Goal: Navigation & Orientation: Find specific page/section

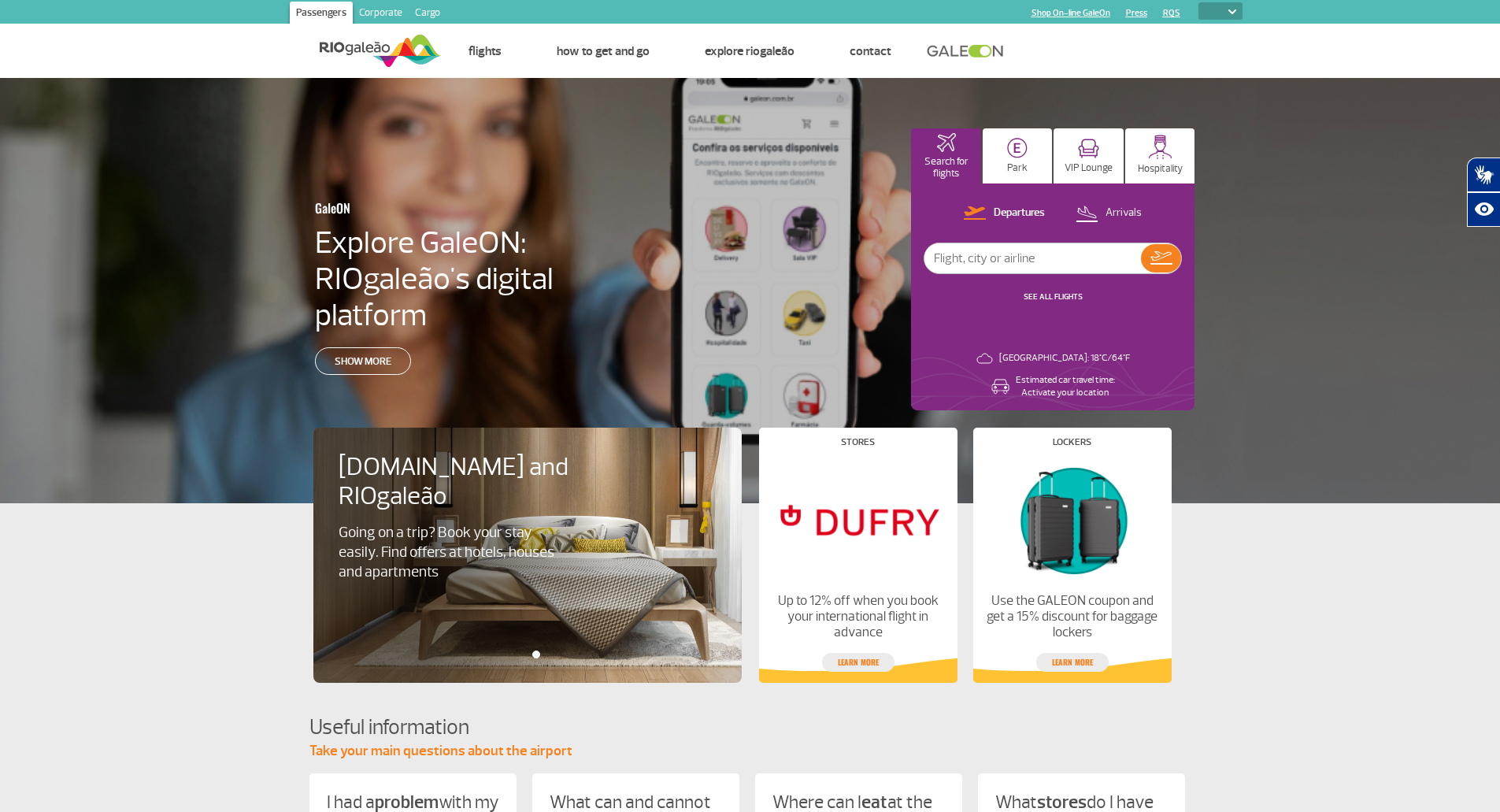
click at [1230, 15] on select "PT ENGLISH ESP" at bounding box center [1220, 11] width 44 height 17
select select "en"
click at [1199, 3] on select "PT ENGLISH ESP" at bounding box center [1220, 11] width 44 height 17
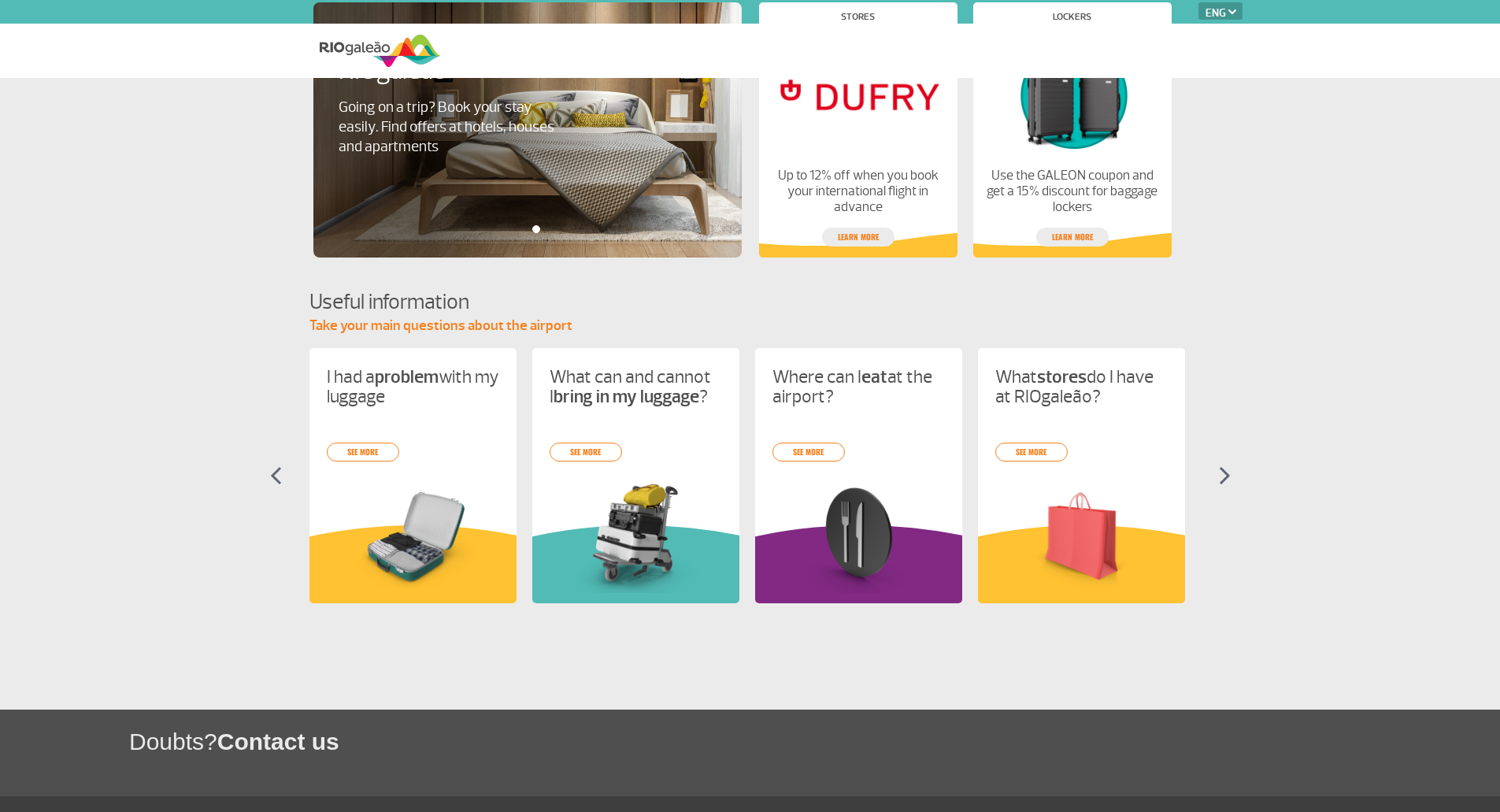
select select "en"
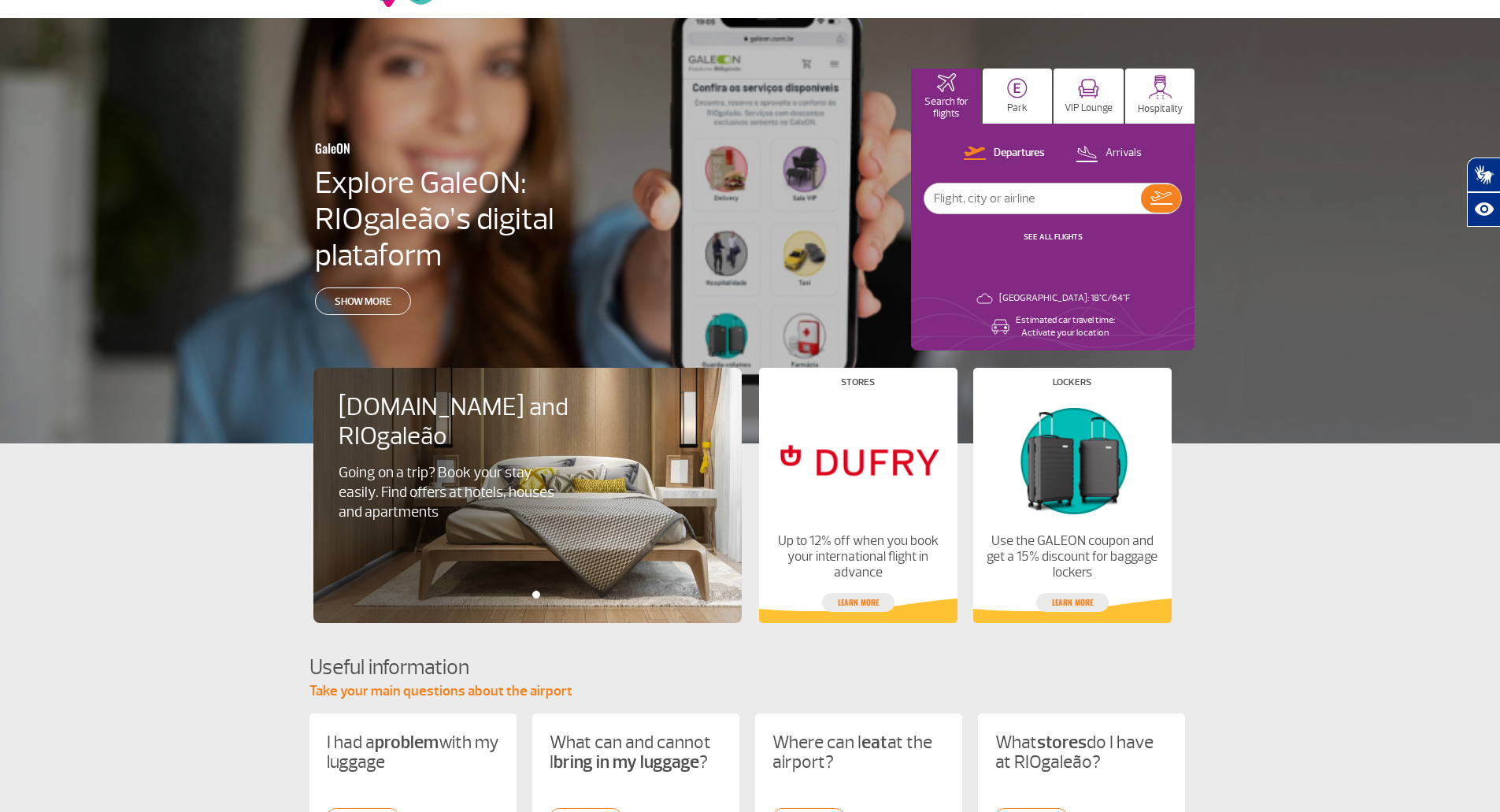
scroll to position [63, 0]
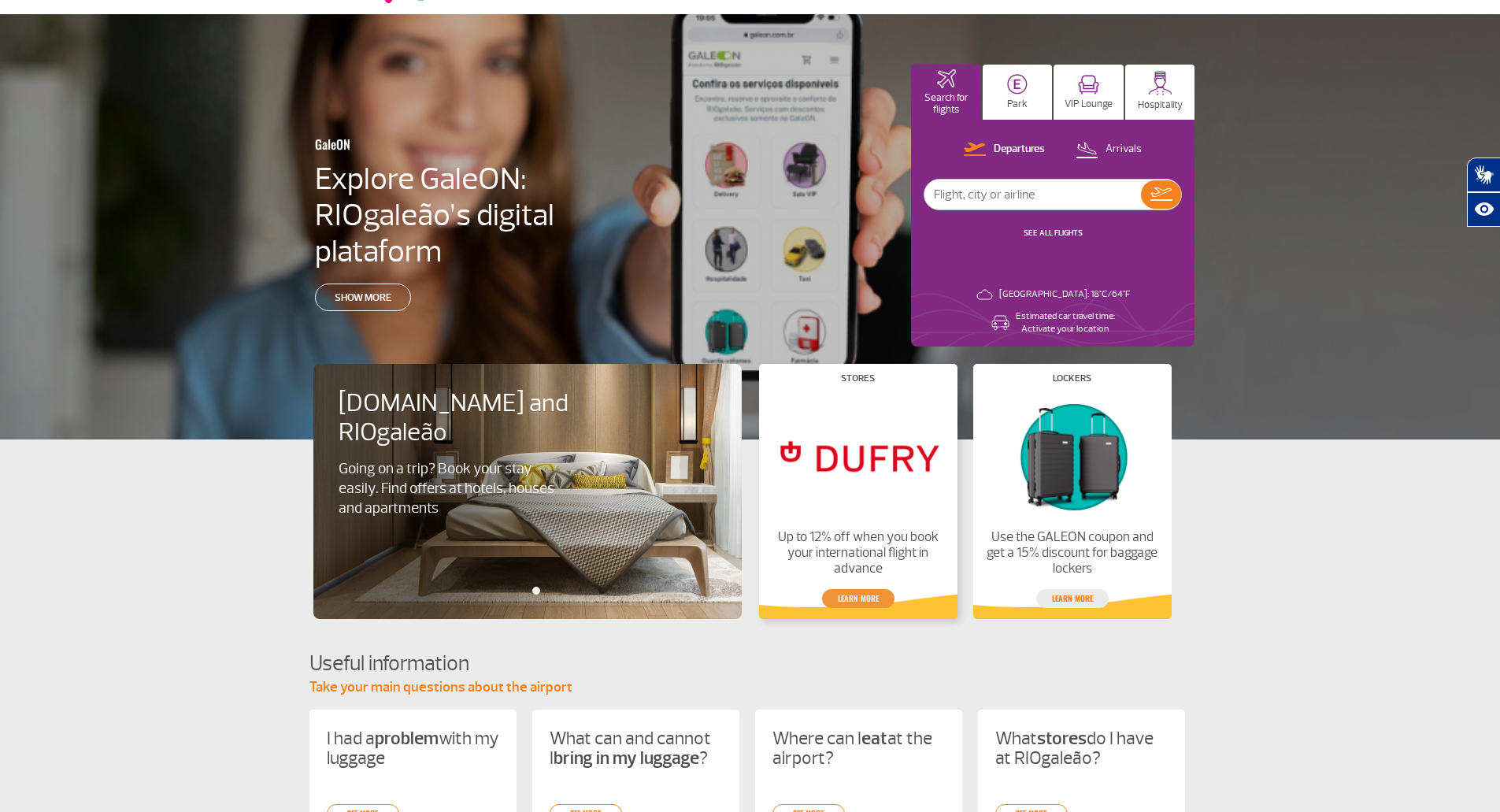
click at [852, 605] on link "Learn more" at bounding box center [858, 598] width 72 height 19
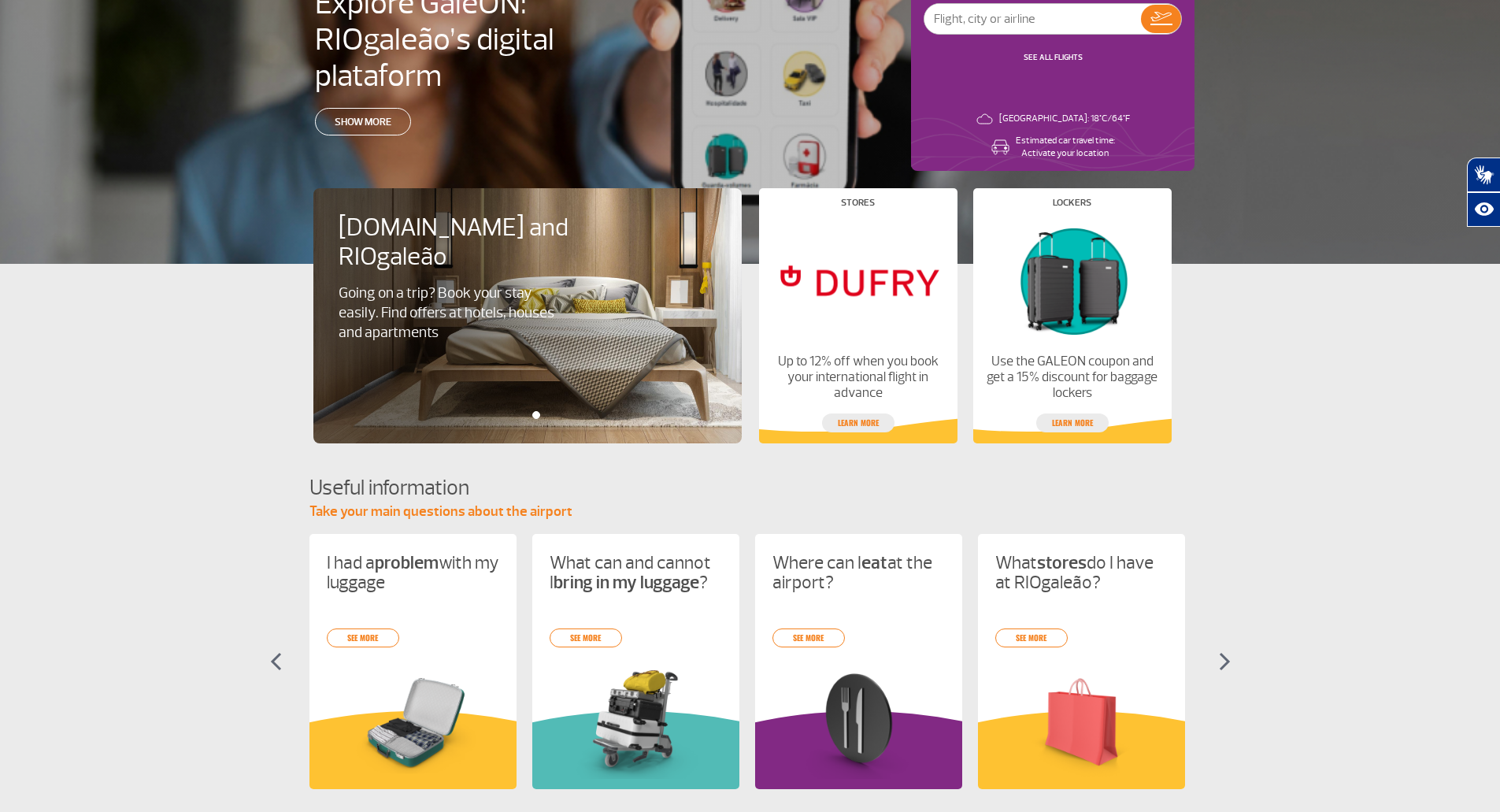
scroll to position [0, 0]
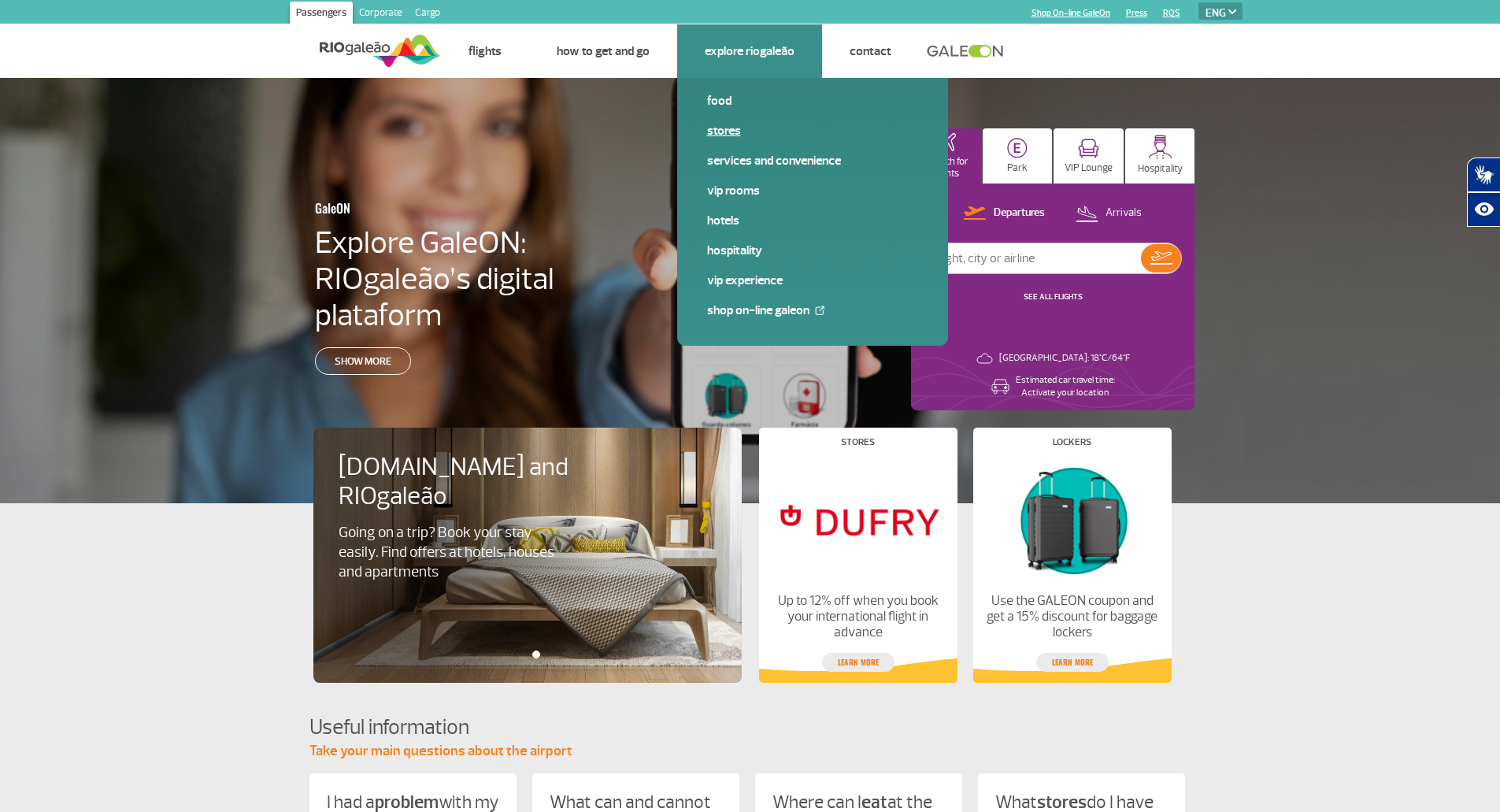
click at [722, 129] on link "Stores" at bounding box center [813, 130] width 211 height 17
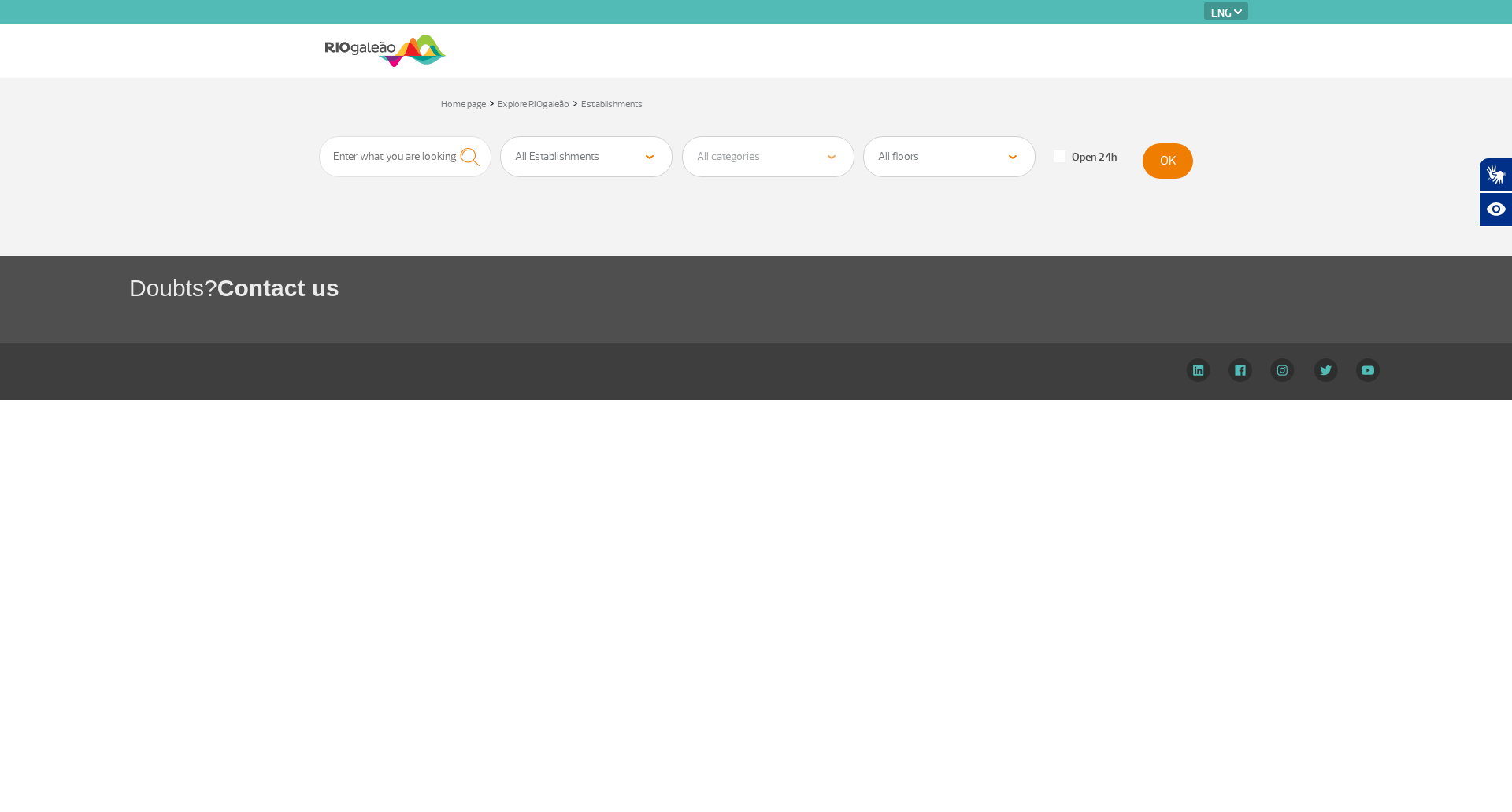
select select "en"
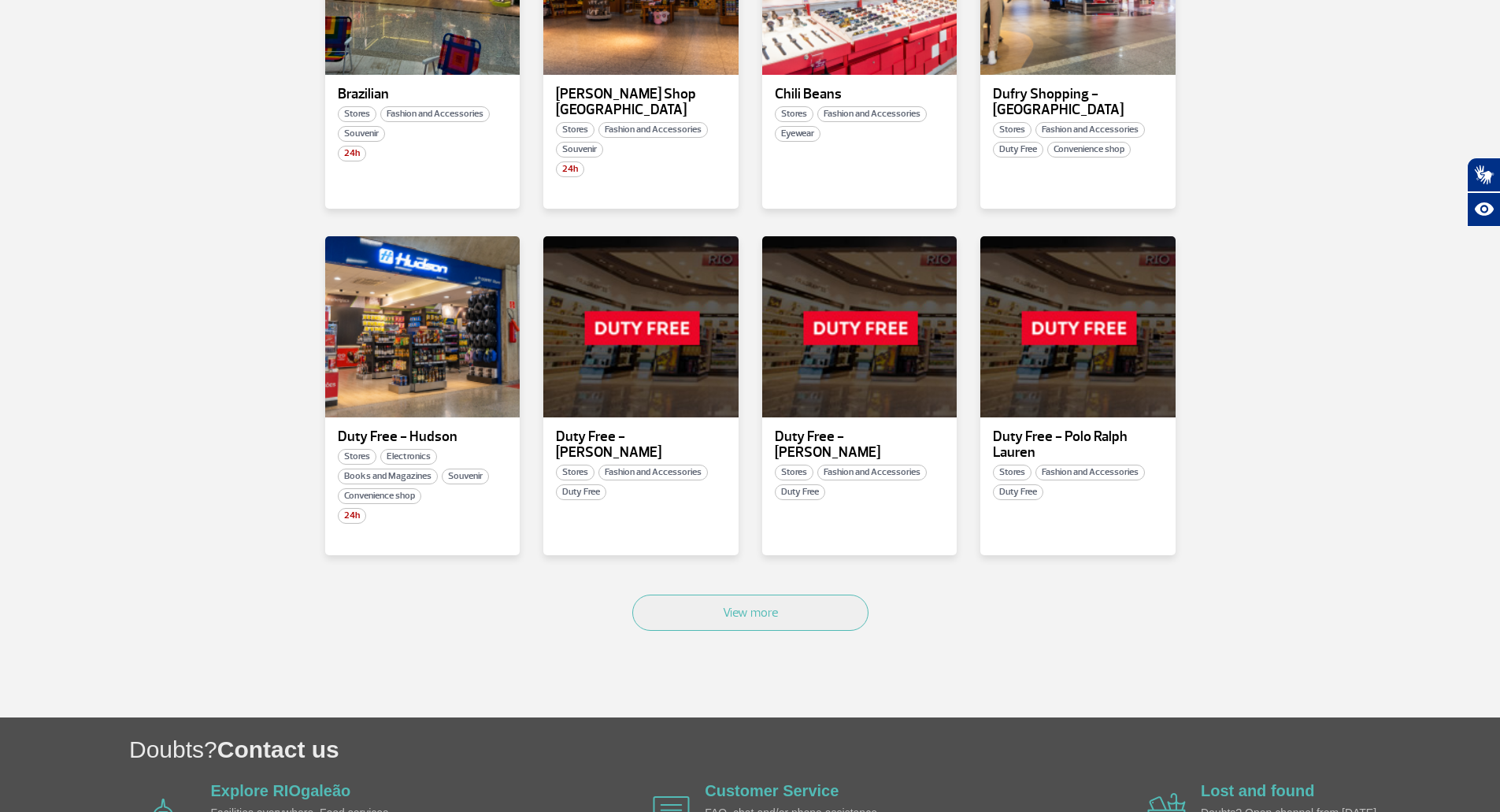
scroll to position [776, 0]
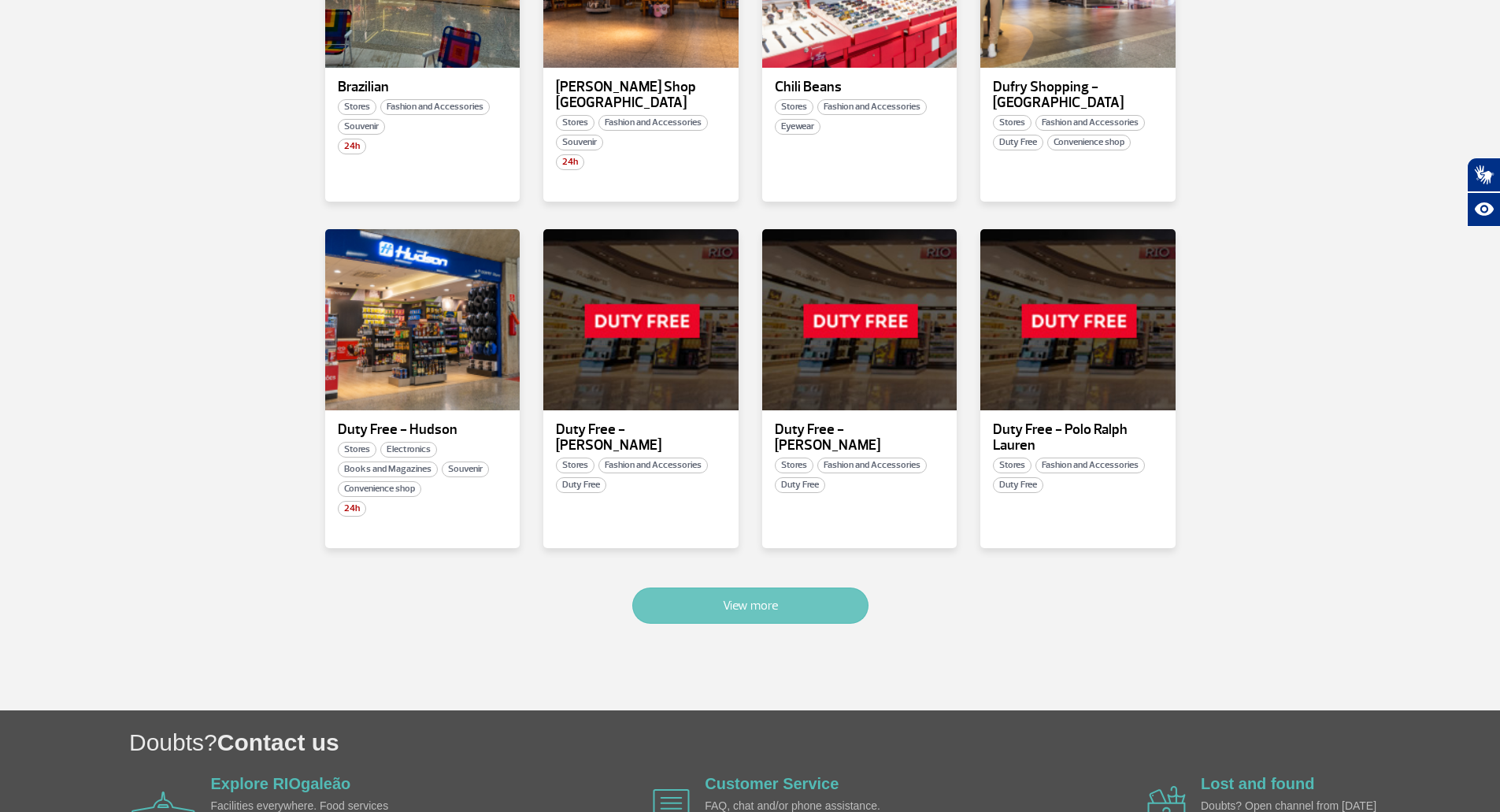
click at [767, 598] on font "View more" at bounding box center [750, 605] width 55 height 15
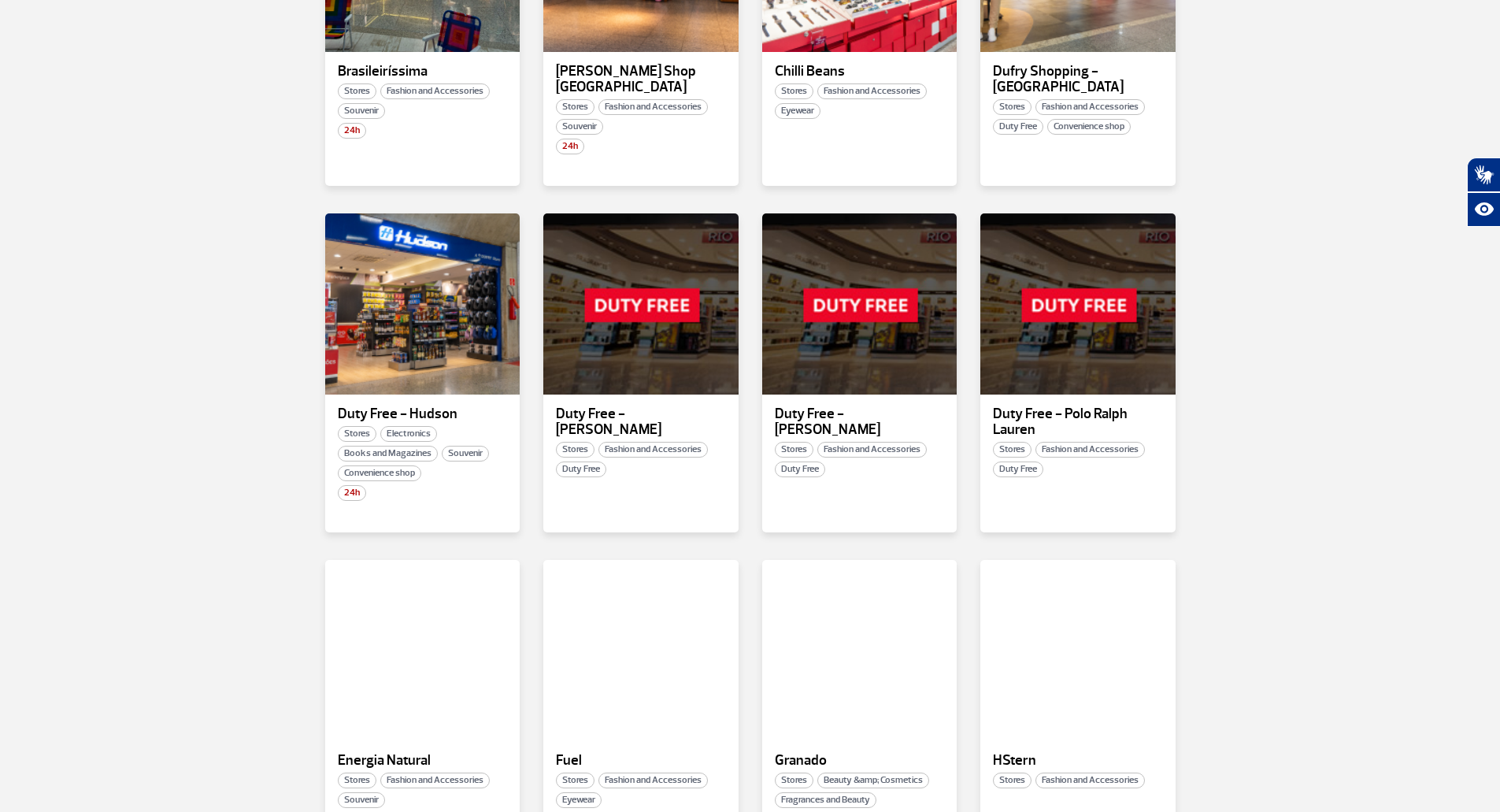
scroll to position [1732, 0]
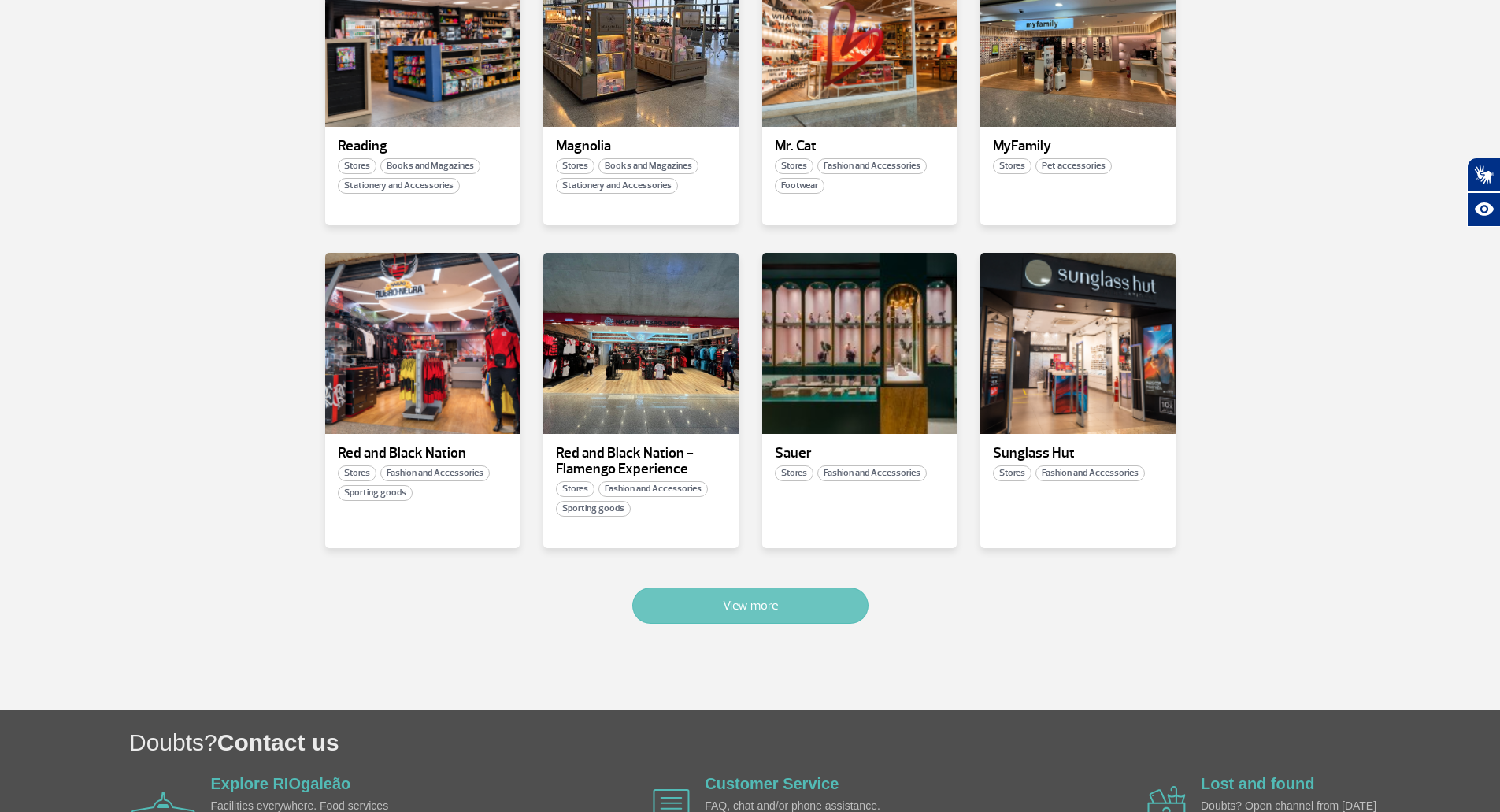
click at [767, 598] on font "View more" at bounding box center [750, 605] width 55 height 15
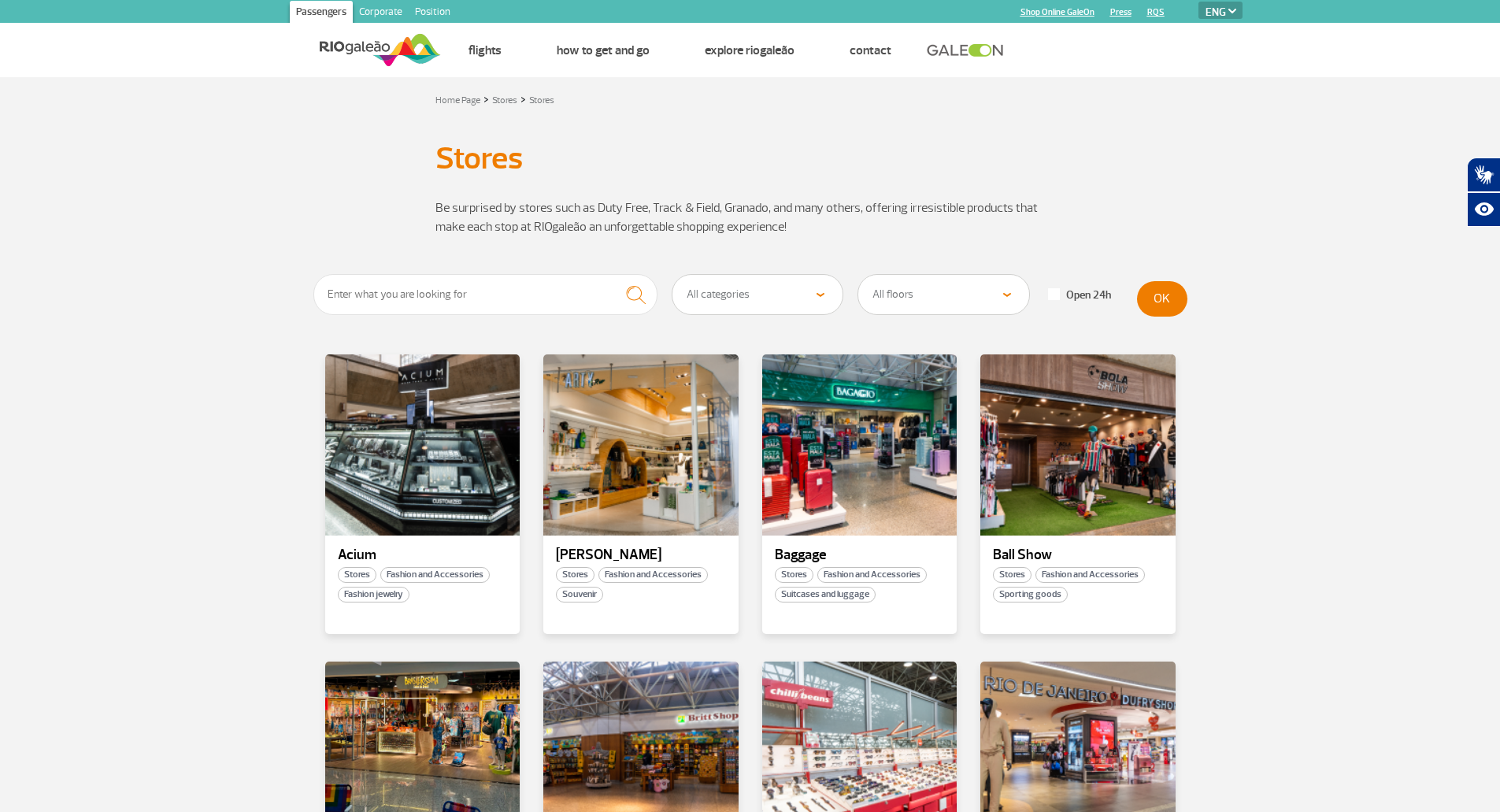
scroll to position [0, 0]
